Goal: Entertainment & Leisure: Consume media (video, audio)

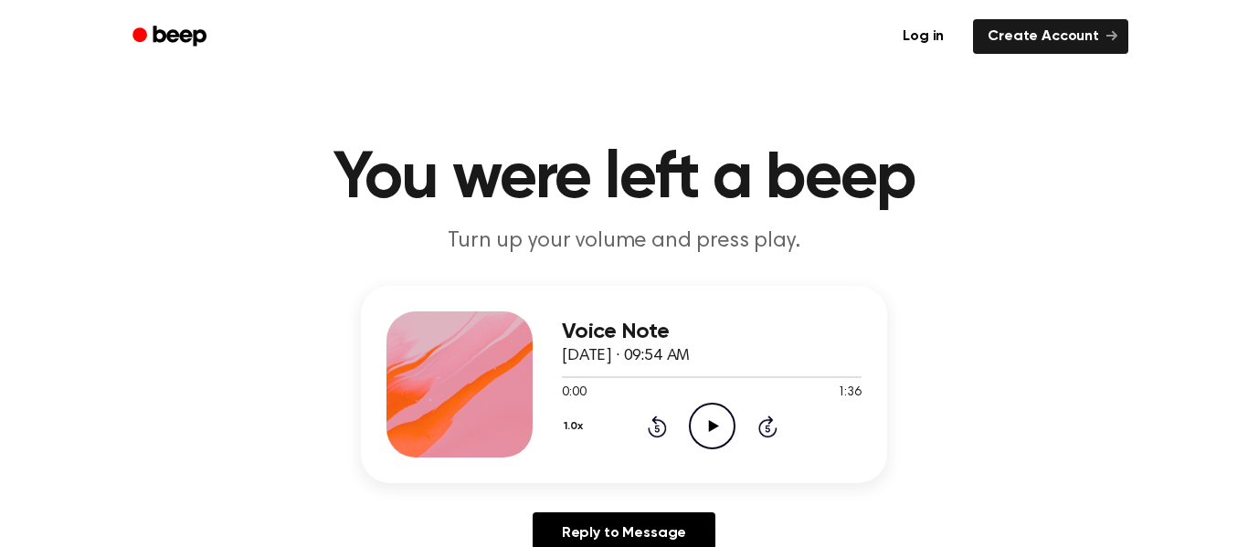
click at [699, 421] on icon "Play Audio" at bounding box center [712, 426] width 47 height 47
click at [699, 421] on icon "Pause Audio" at bounding box center [712, 426] width 47 height 47
click at [703, 416] on icon "Play Audio" at bounding box center [712, 426] width 47 height 47
click at [565, 380] on div at bounding box center [712, 376] width 300 height 15
click at [585, 382] on div at bounding box center [712, 376] width 300 height 15
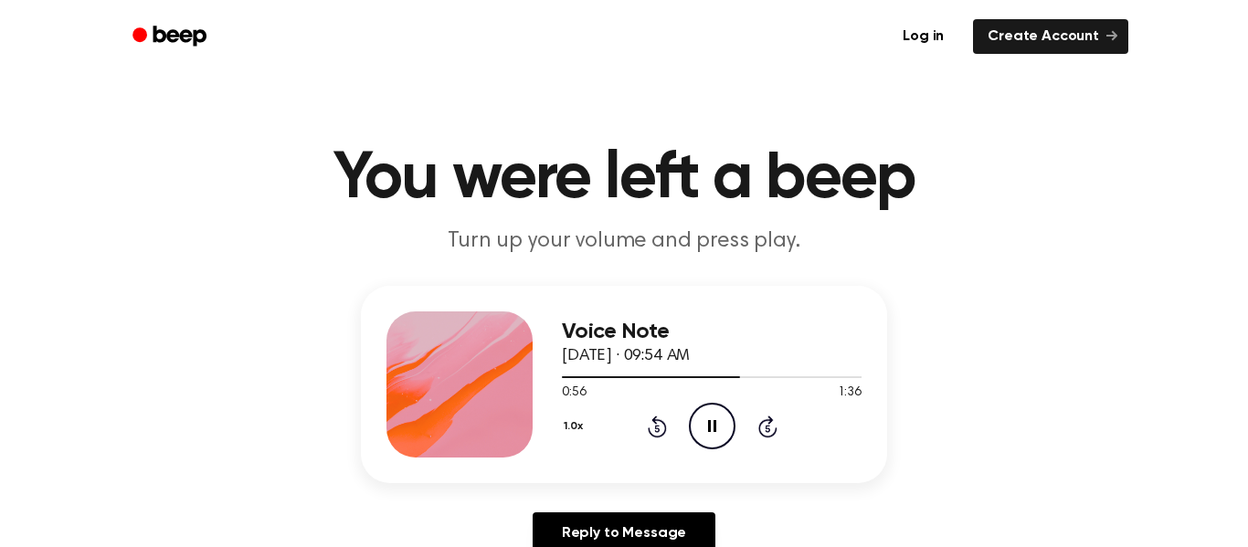
click at [705, 416] on icon "Pause Audio" at bounding box center [712, 426] width 47 height 47
